Goal: Use online tool/utility: Utilize a website feature to perform a specific function

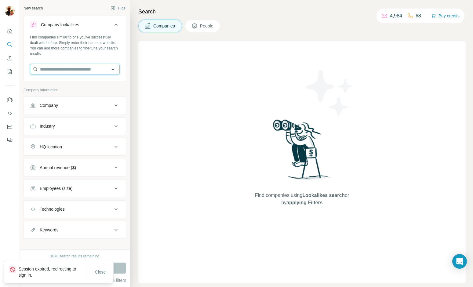
click at [79, 70] on input "text" at bounding box center [75, 69] width 90 height 11
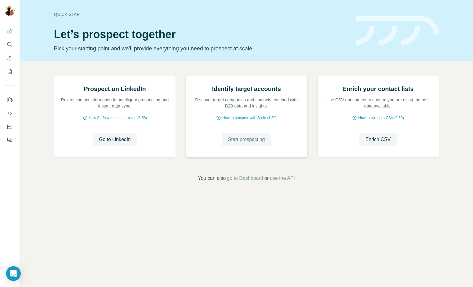
click at [252, 143] on span "Start prospecting" at bounding box center [246, 139] width 37 height 7
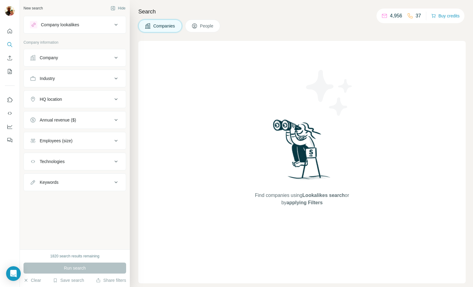
click at [81, 29] on button "Company lookalikes" at bounding box center [75, 24] width 102 height 15
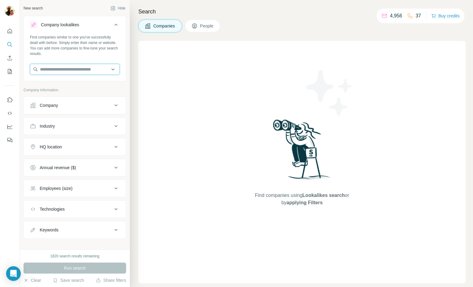
click at [83, 66] on input "text" at bounding box center [75, 69] width 90 height 11
